Goal: Information Seeking & Learning: Learn about a topic

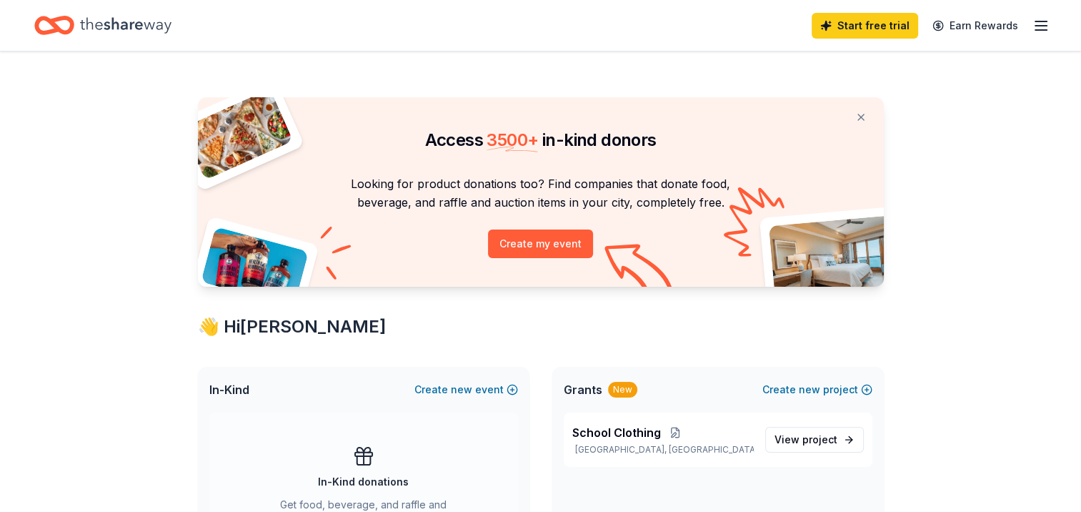
click at [1041, 35] on div "Start free trial Earn Rewards" at bounding box center [931, 26] width 238 height 34
click at [1035, 26] on icon "button" at bounding box center [1041, 25] width 17 height 17
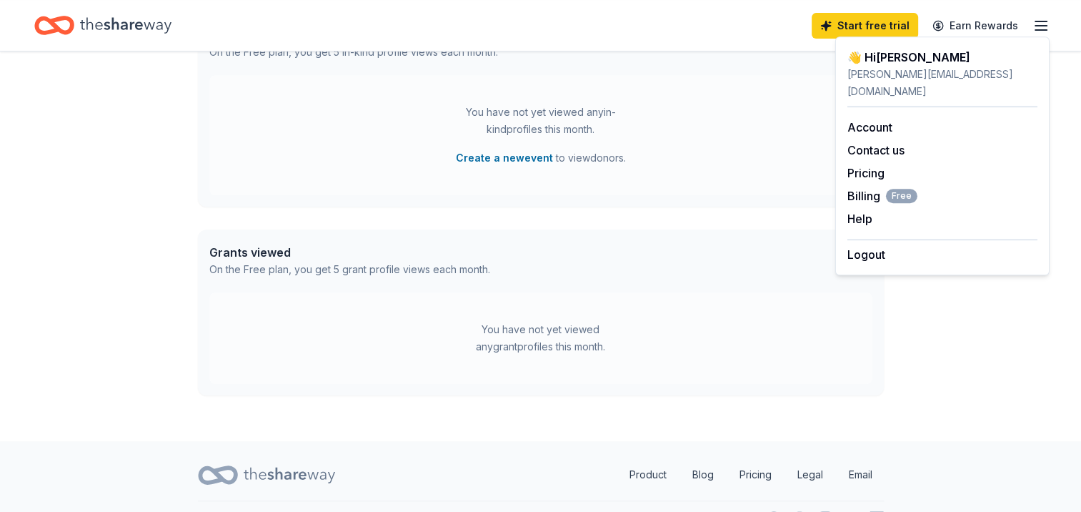
scroll to position [666, 0]
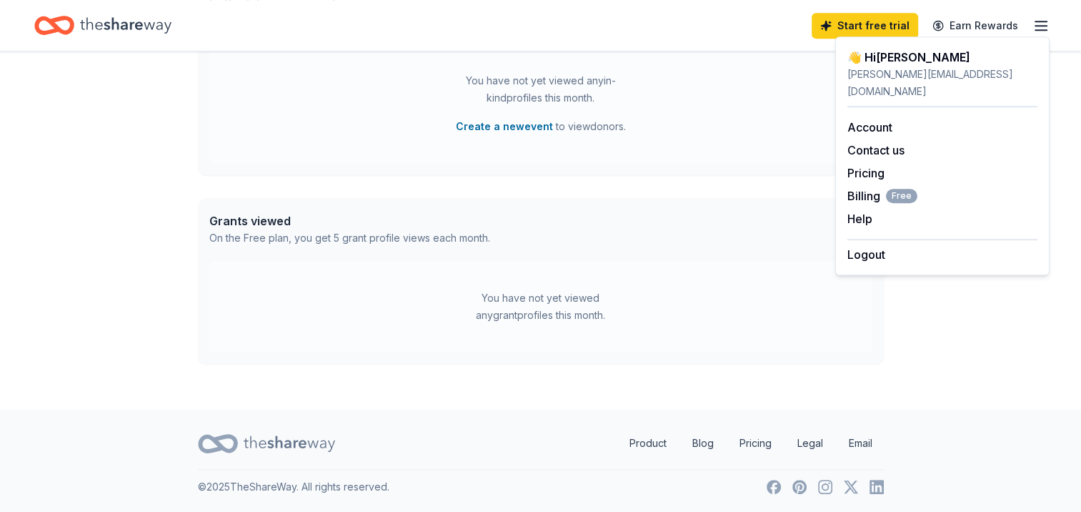
click at [565, 300] on div "You have not yet viewed any grant profiles this month." at bounding box center [541, 306] width 179 height 34
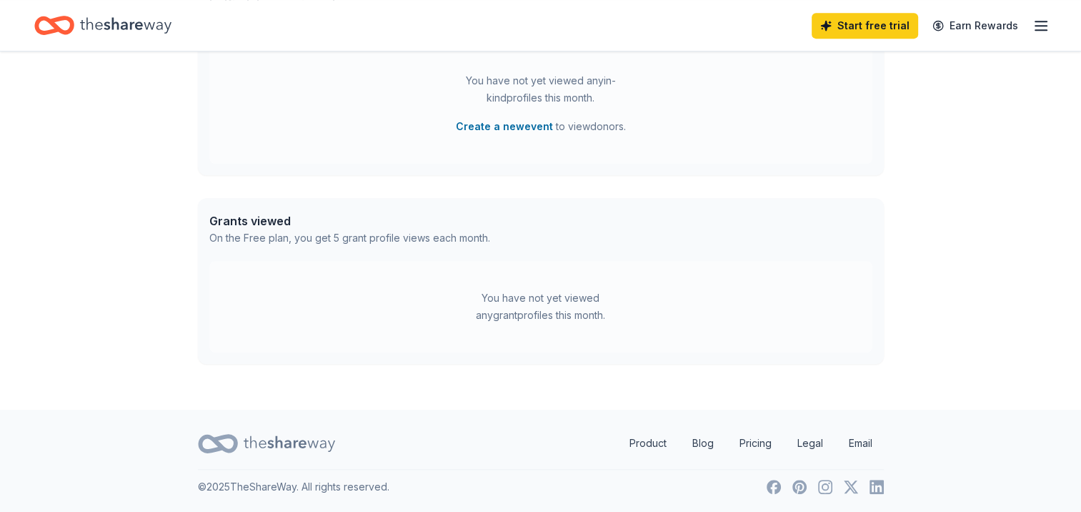
click at [548, 274] on div "You have not yet viewed any grant profiles this month." at bounding box center [540, 306] width 663 height 91
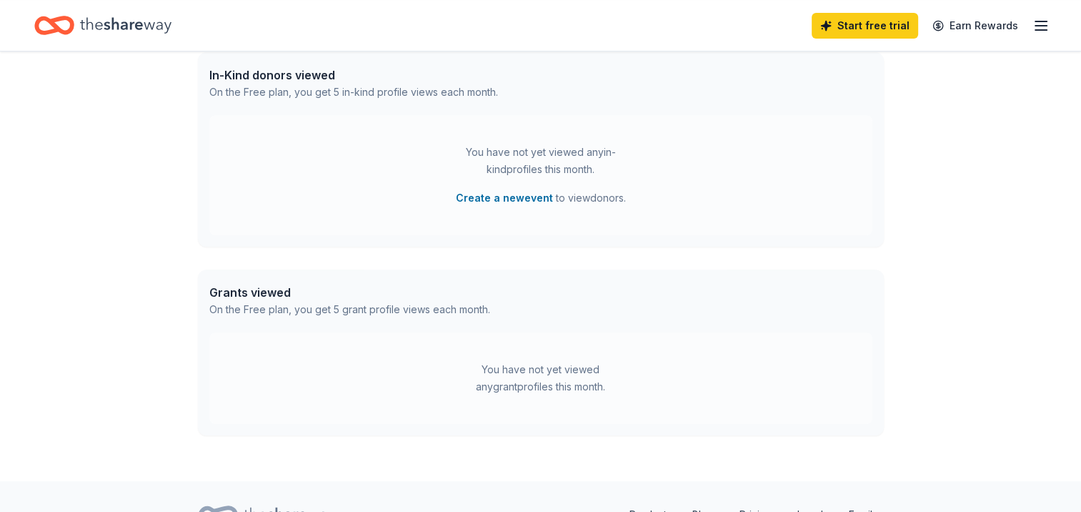
click at [450, 272] on div "Grants viewed On the Free plan, you get 5 grant profile views each month." at bounding box center [541, 300] width 686 height 63
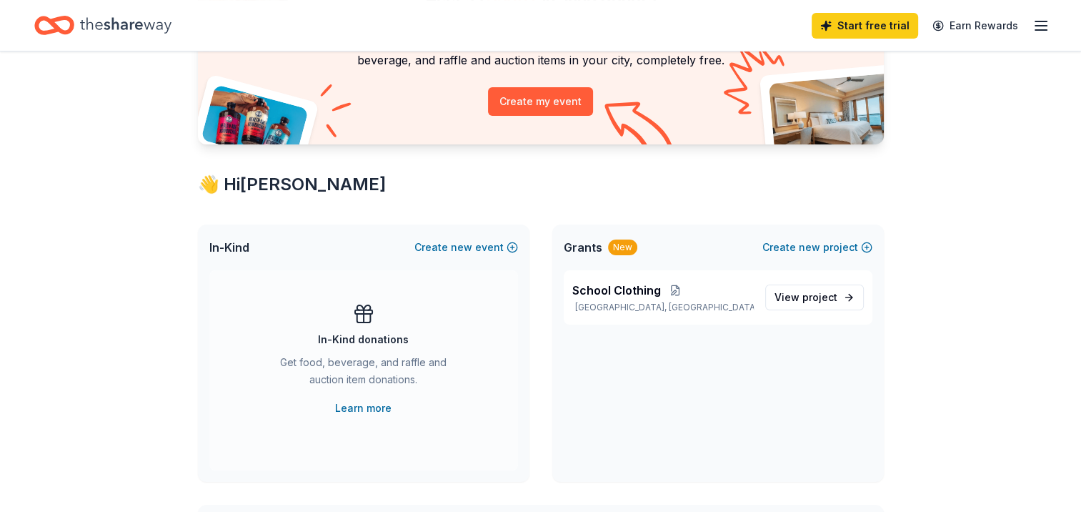
scroll to position [166, 0]
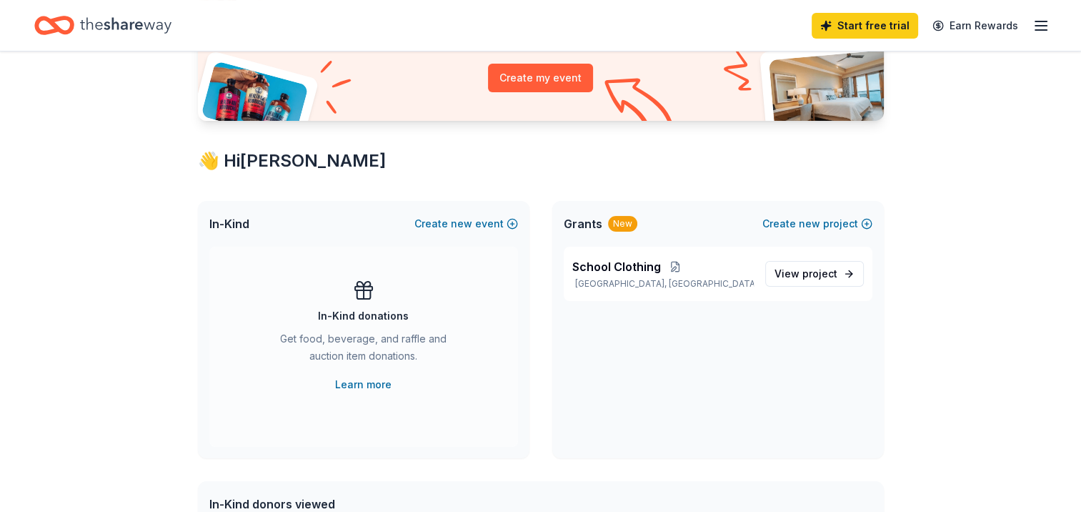
click at [620, 220] on div "New" at bounding box center [622, 224] width 29 height 16
click at [589, 223] on span "Grants" at bounding box center [583, 223] width 39 height 17
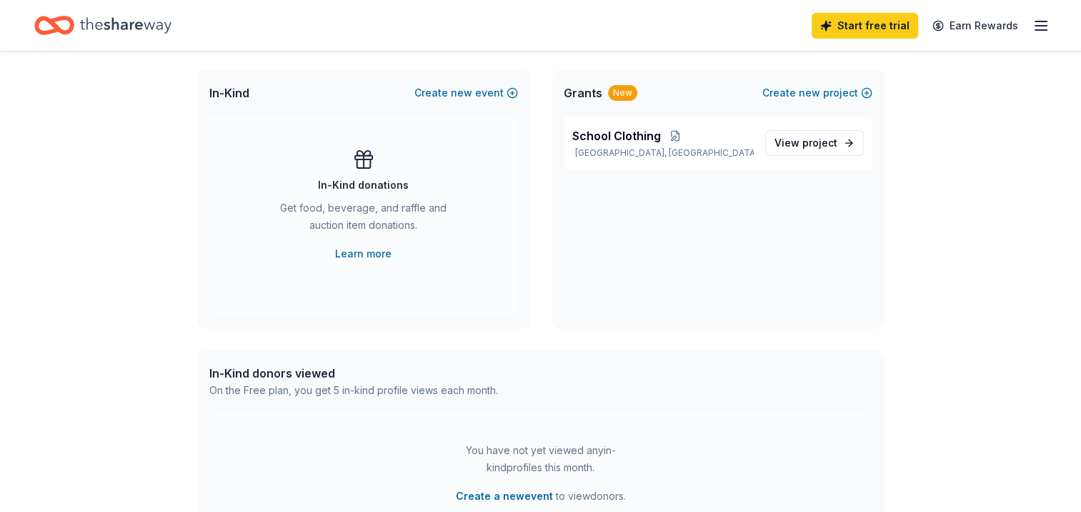
scroll to position [237, 0]
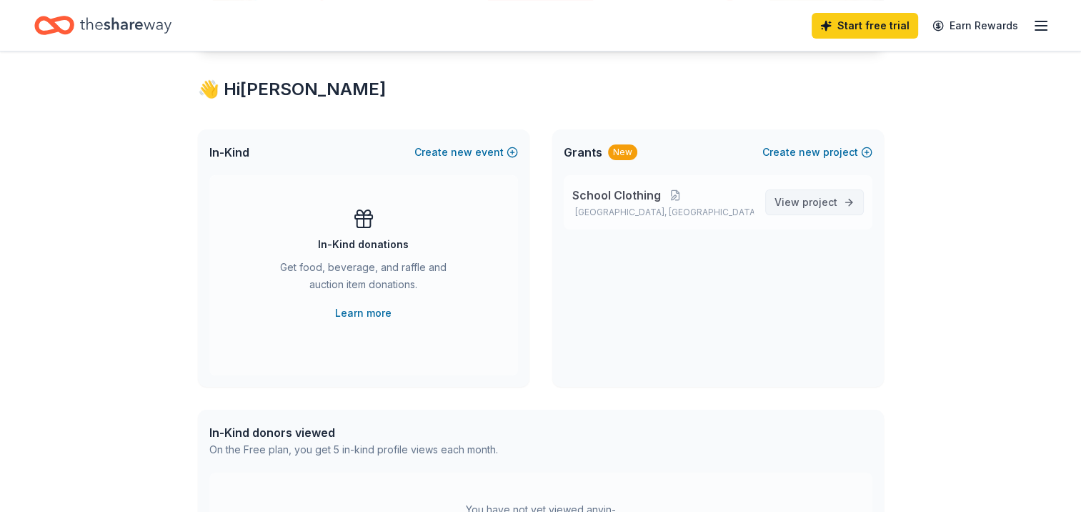
click at [809, 191] on link "View project" at bounding box center [814, 202] width 99 height 26
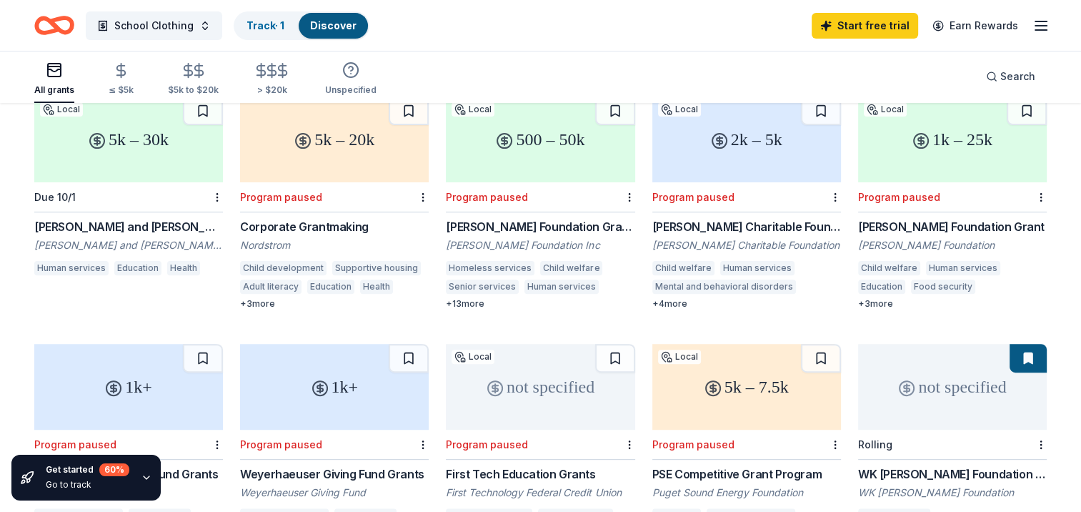
scroll to position [373, 0]
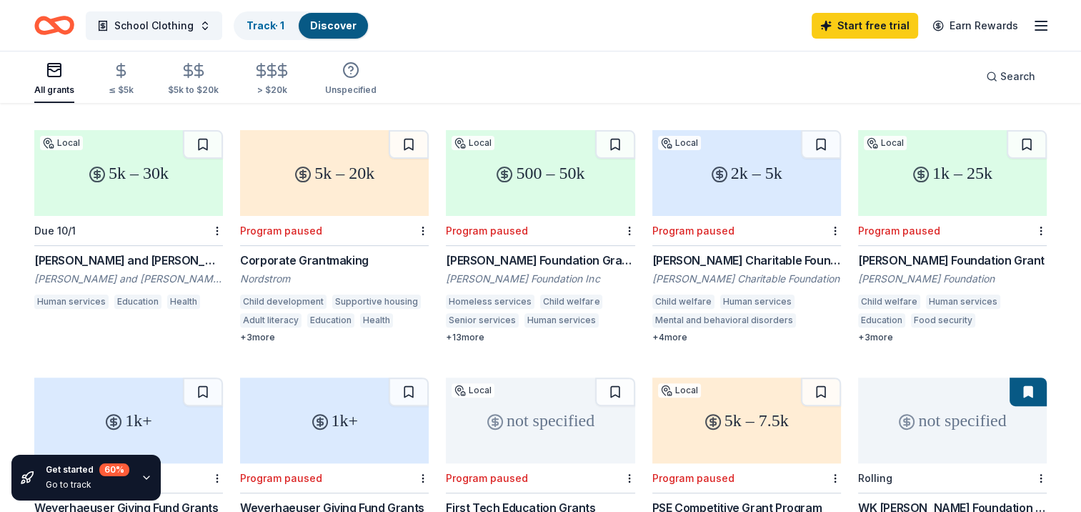
click at [136, 252] on div "[PERSON_NAME] and [PERSON_NAME] Foundation Grant" at bounding box center [128, 260] width 189 height 17
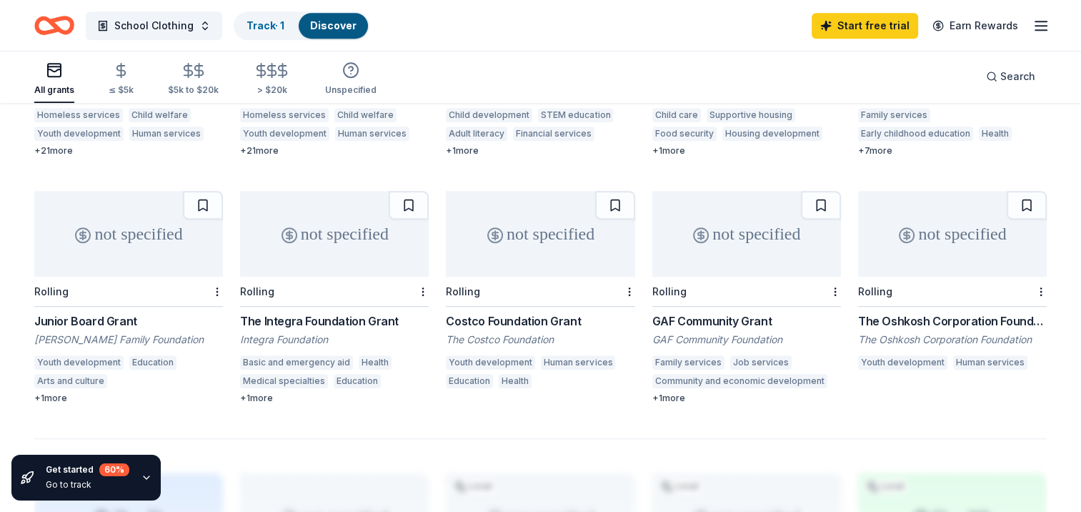
scroll to position [802, 0]
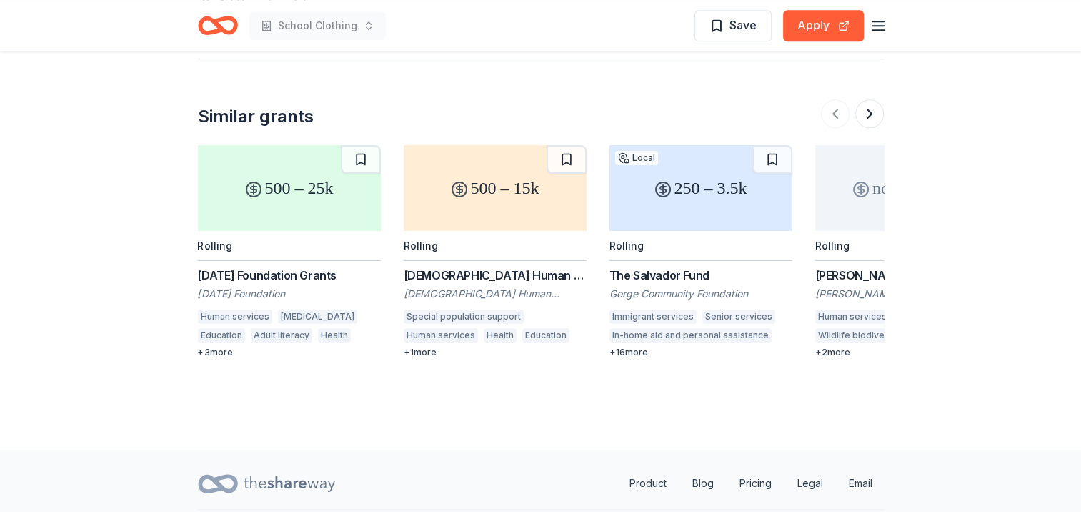
scroll to position [894, 0]
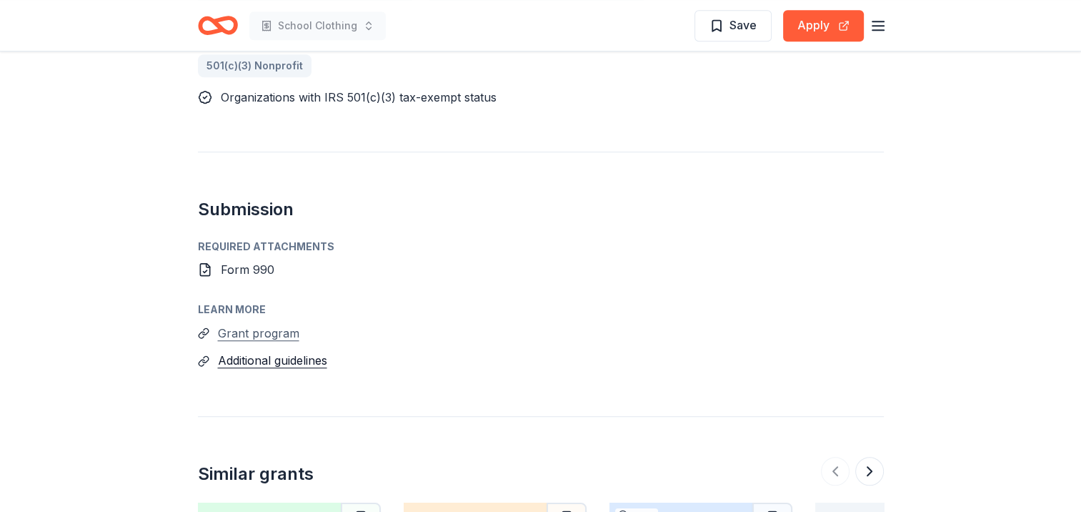
click at [281, 324] on button "Grant program" at bounding box center [258, 333] width 81 height 19
